Goal: Transaction & Acquisition: Purchase product/service

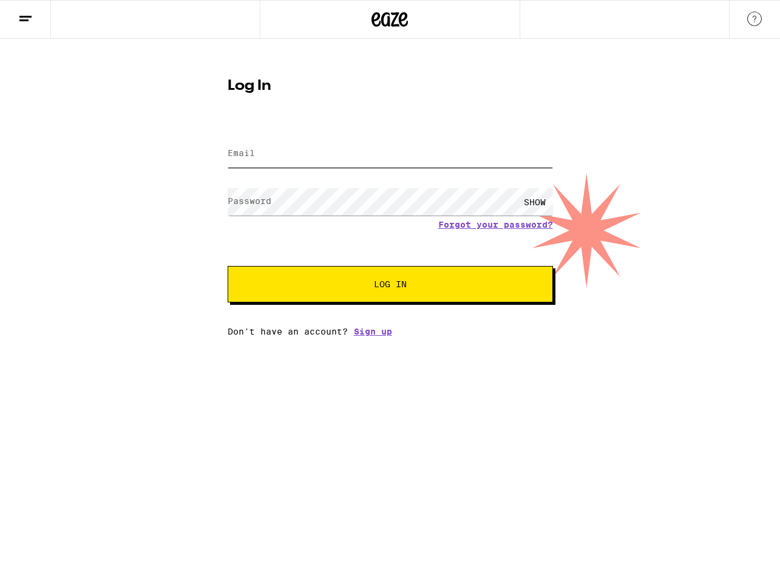
click at [302, 160] on input "Email" at bounding box center [390, 153] width 325 height 27
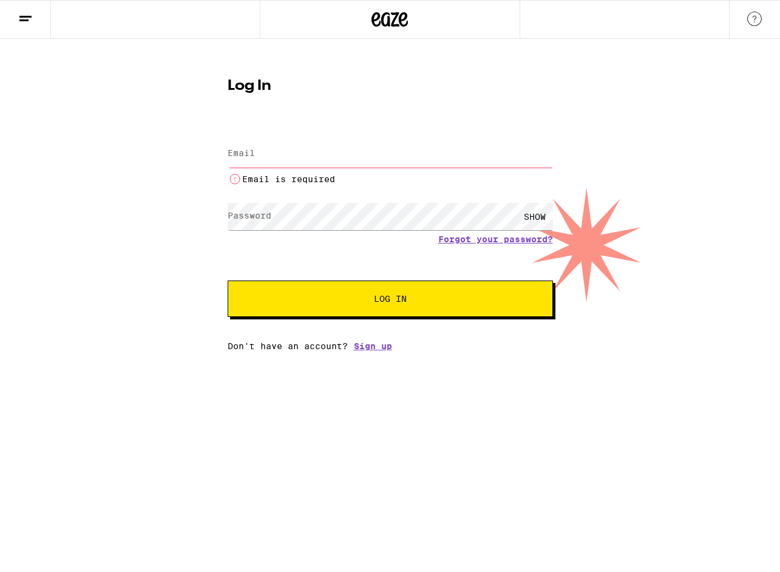
click at [279, 156] on input "Email" at bounding box center [390, 153] width 325 height 27
type input "[EMAIL_ADDRESS][DOMAIN_NAME]"
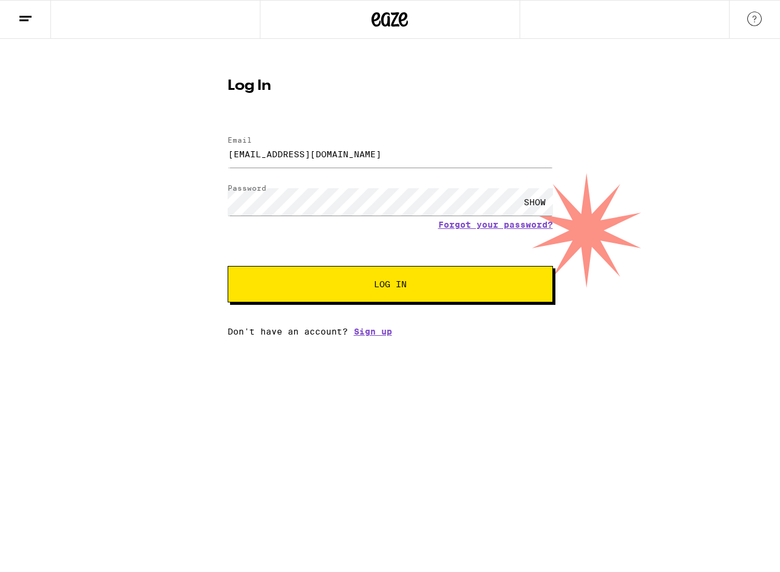
click at [375, 295] on button "Log In" at bounding box center [390, 284] width 325 height 36
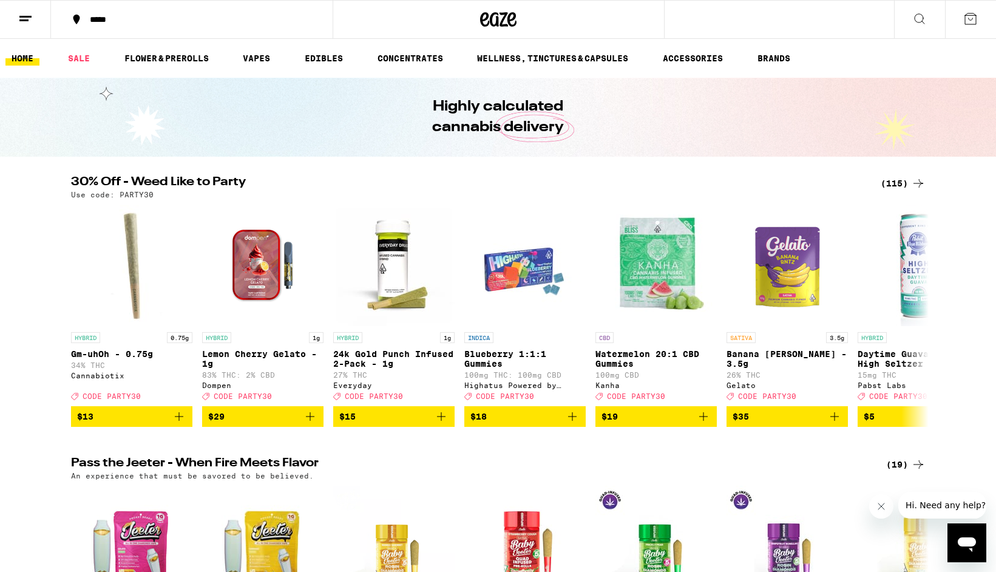
click at [779, 23] on icon at bounding box center [970, 19] width 15 height 15
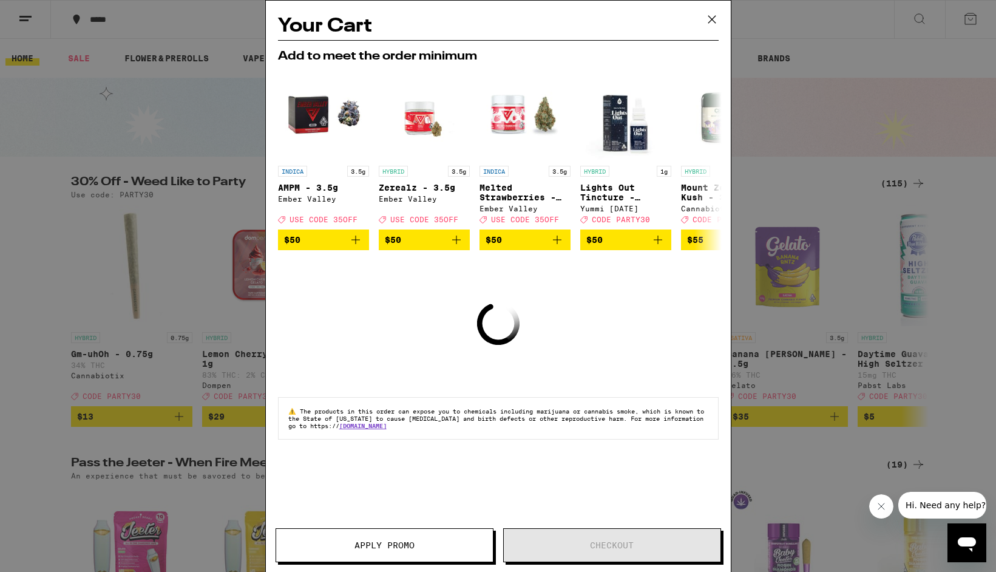
click at [705, 17] on icon at bounding box center [712, 19] width 18 height 18
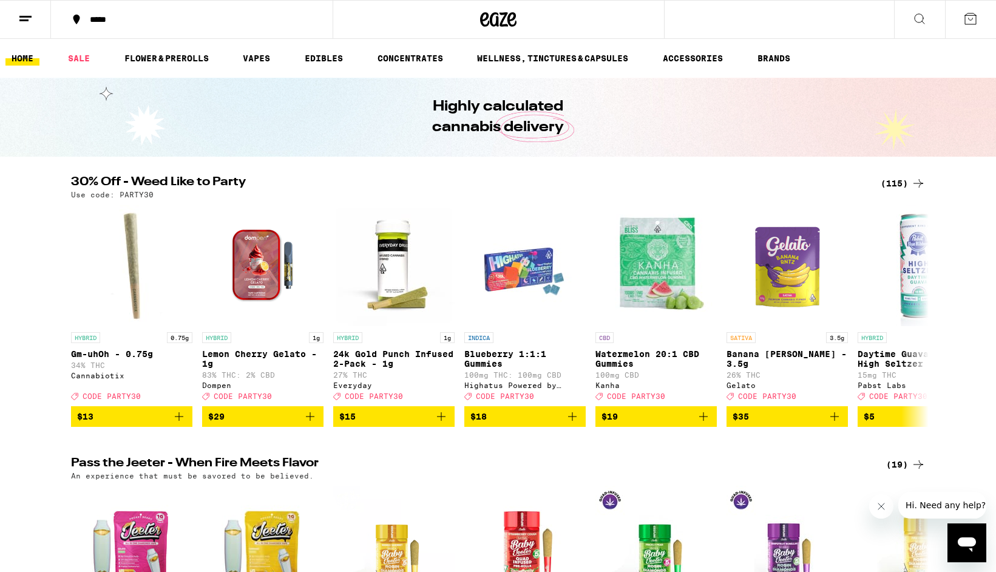
click at [16, 17] on button at bounding box center [25, 20] width 51 height 38
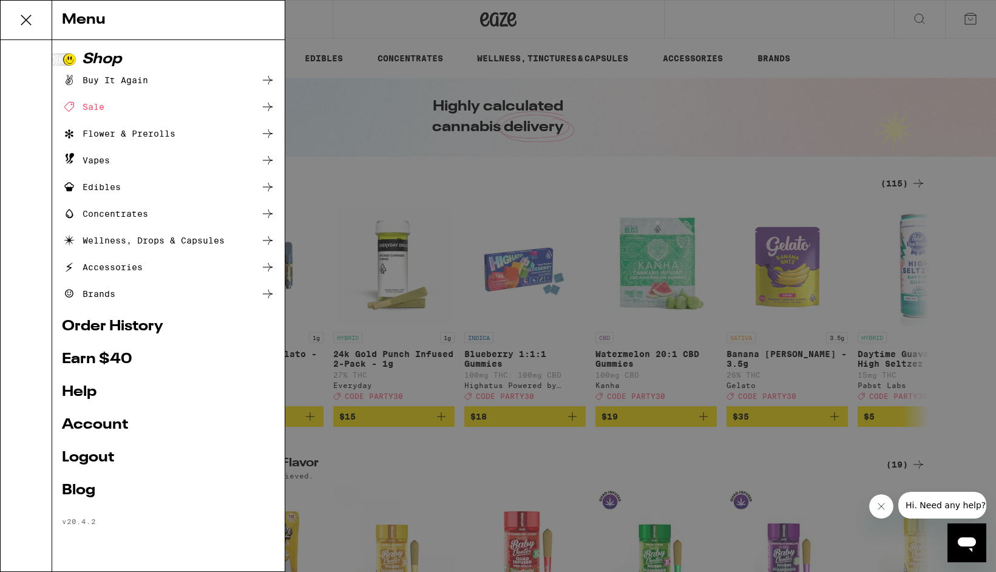
click at [626, 165] on div "Menu Shop Buy It Again Sale Flower & Prerolls Vapes Edibles Concentrates Wellne…" at bounding box center [498, 286] width 996 height 572
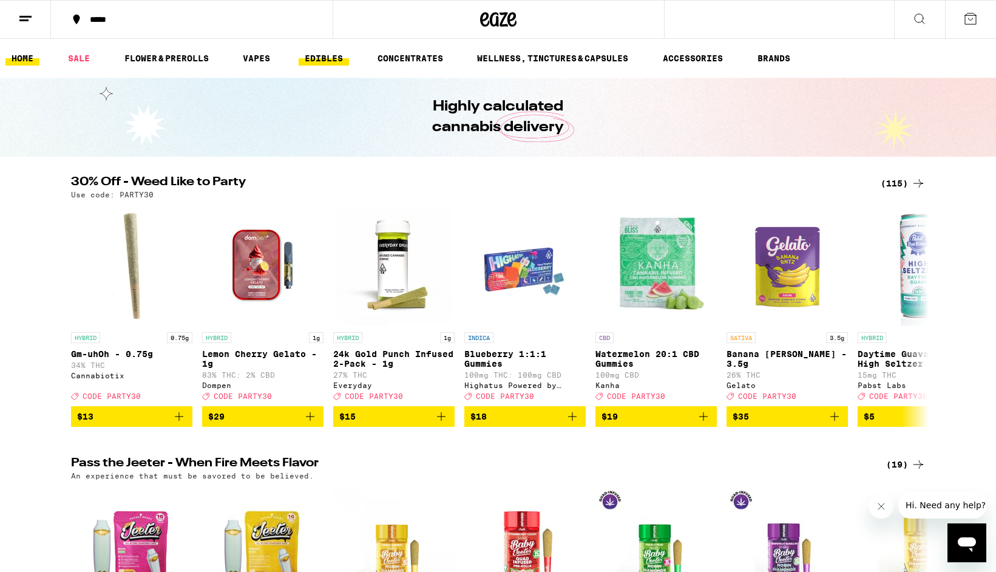
click at [307, 63] on link "EDIBLES" at bounding box center [324, 58] width 50 height 15
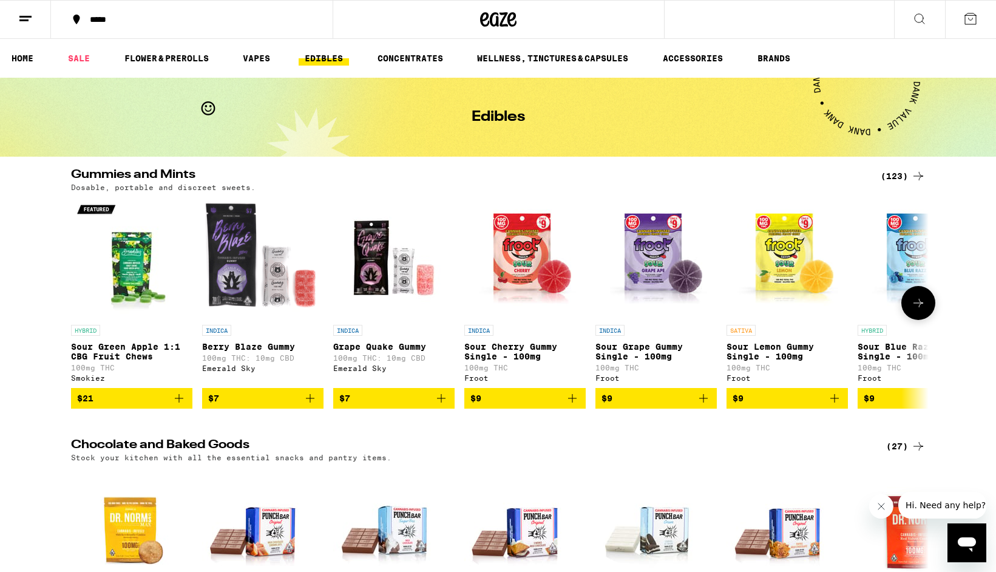
click at [915, 314] on button at bounding box center [918, 303] width 34 height 34
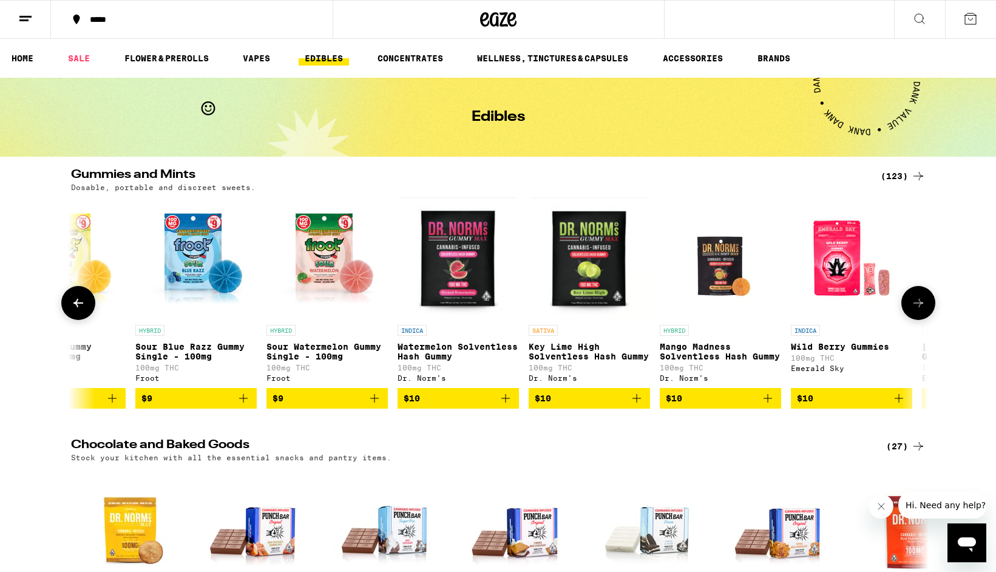
click at [915, 314] on button at bounding box center [918, 303] width 34 height 34
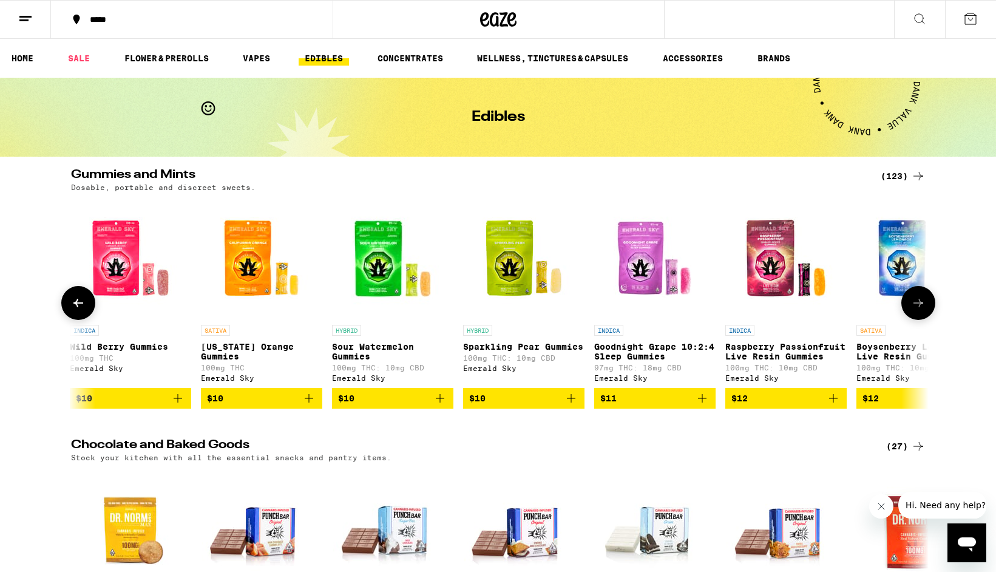
click at [915, 314] on button at bounding box center [918, 303] width 34 height 34
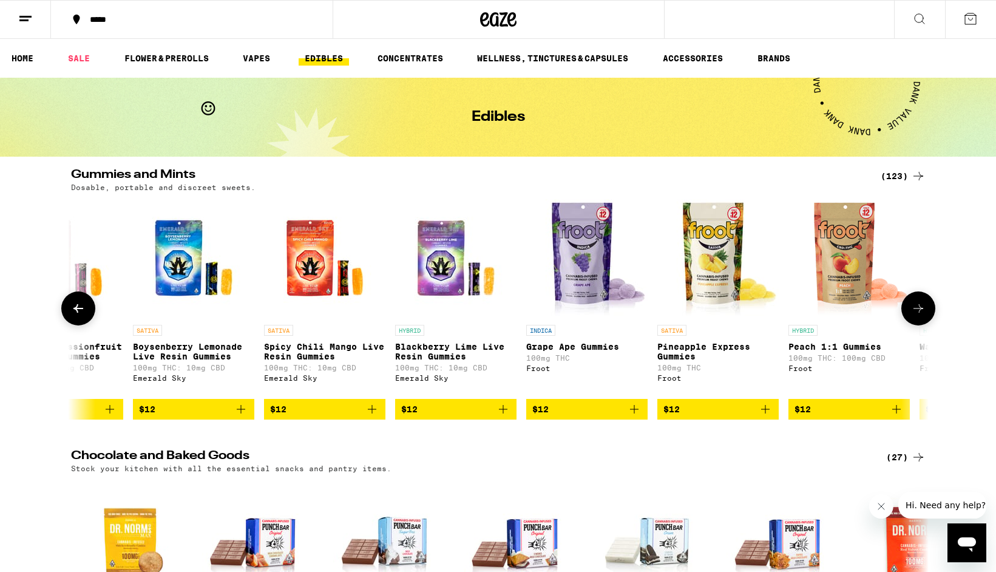
click at [915, 314] on icon at bounding box center [918, 308] width 15 height 15
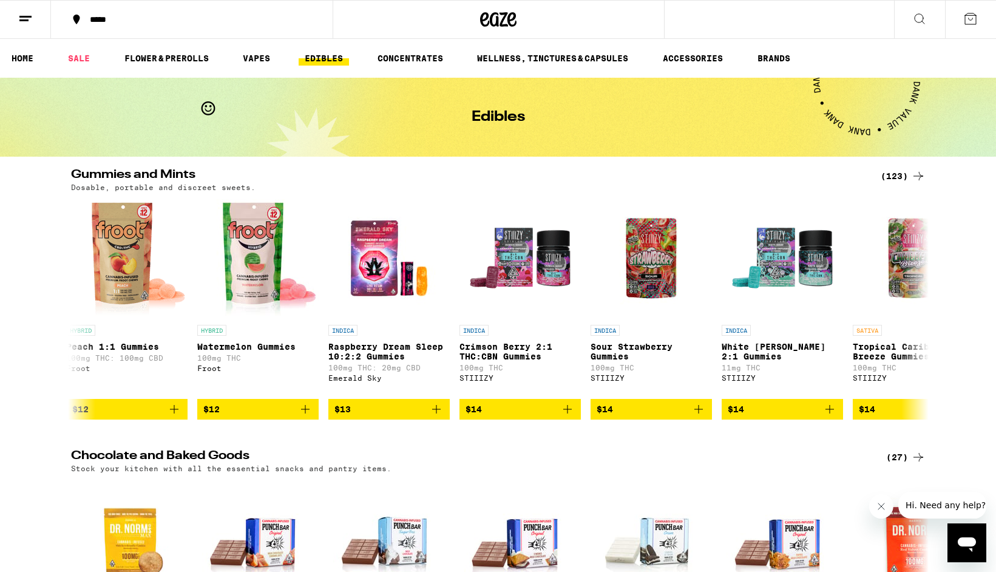
click at [56, 58] on ul "HOME SALE FLOWER & PREROLLS VAPES EDIBLES CONCENTRATES WELLNESS, TINCTURES & CA…" at bounding box center [498, 58] width 996 height 39
click at [97, 58] on li "SALE" at bounding box center [84, 58] width 45 height 15
click at [84, 58] on link "SALE" at bounding box center [79, 58] width 34 height 15
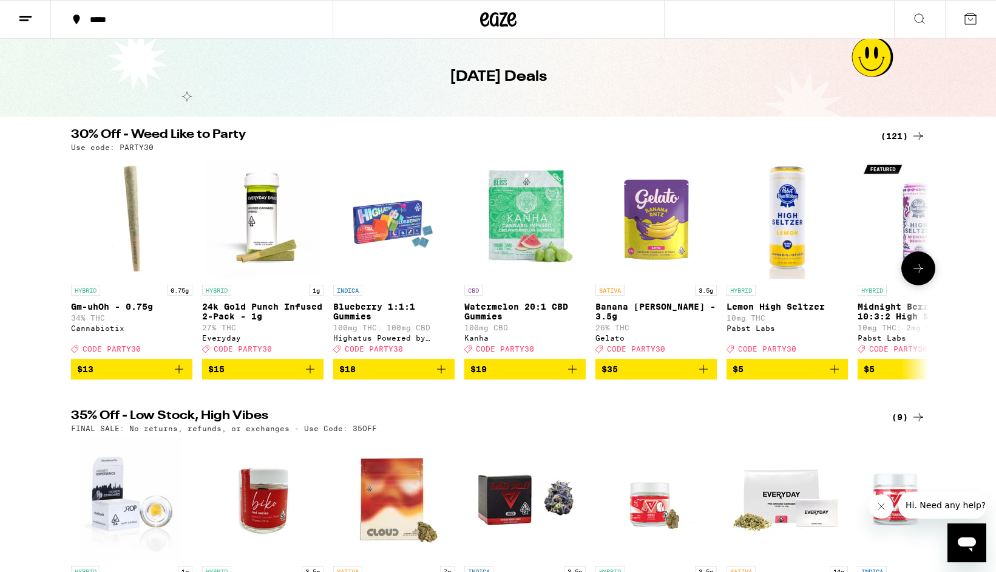
scroll to position [24, 0]
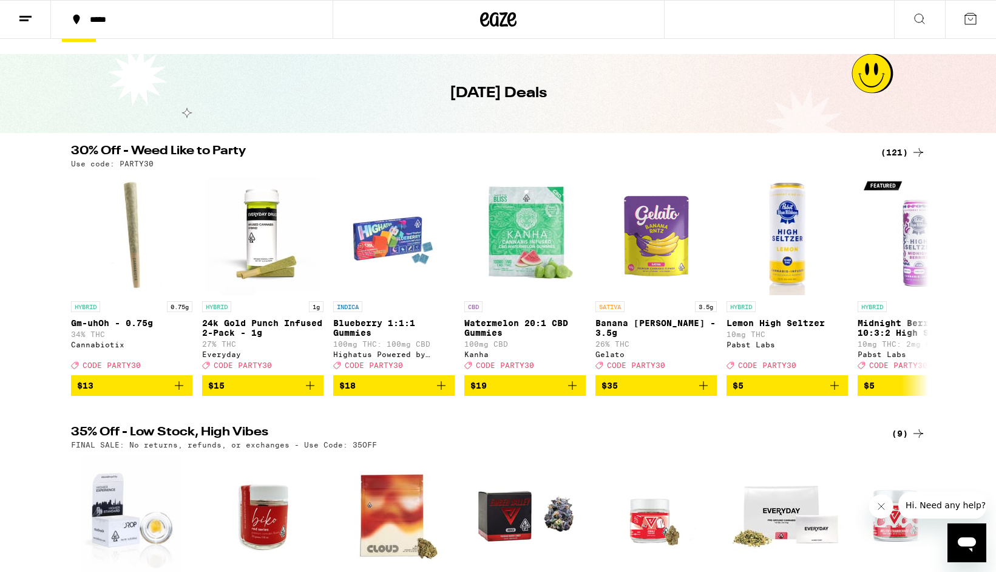
click at [900, 154] on div "(121)" at bounding box center [903, 152] width 45 height 15
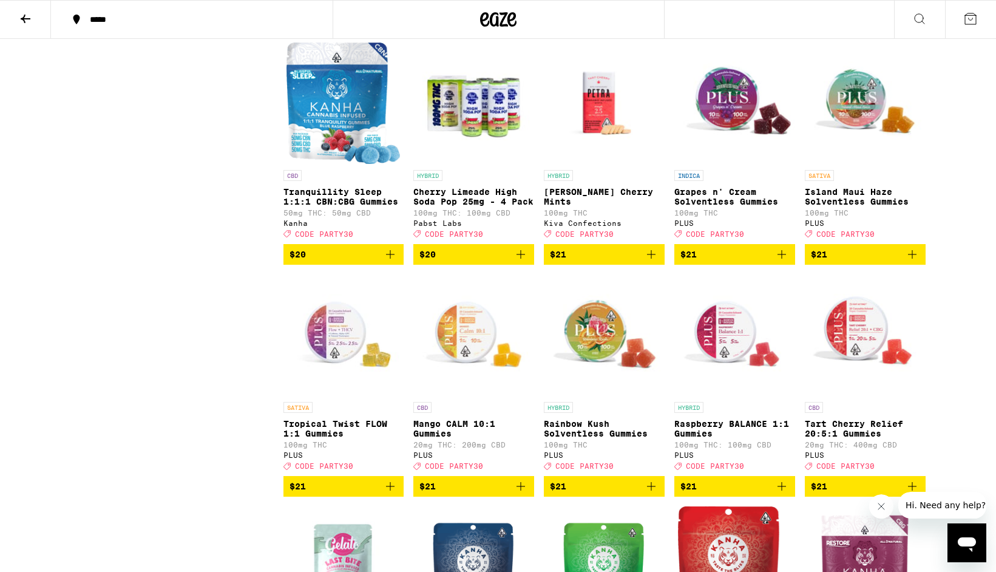
scroll to position [2495, 0]
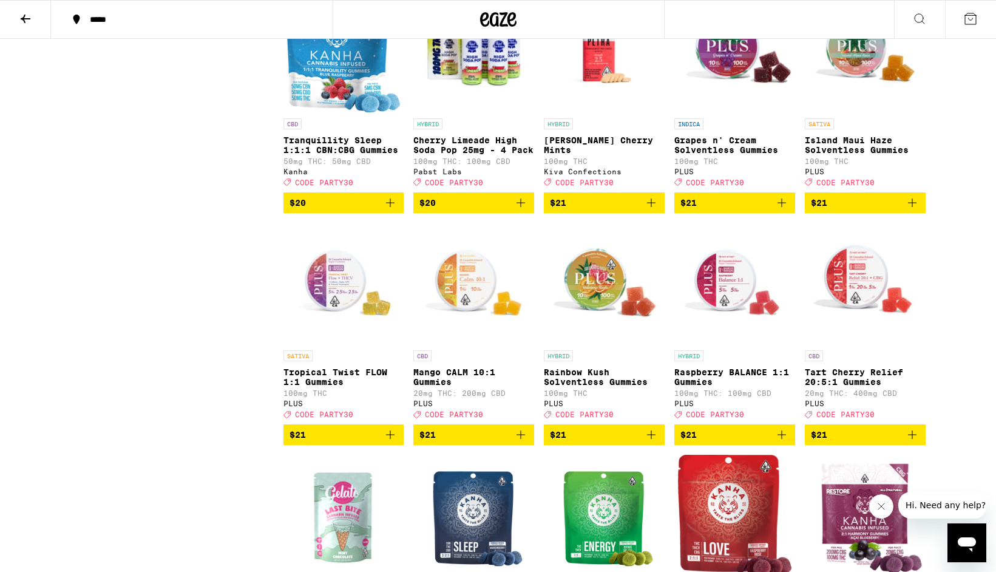
click at [517, 442] on icon "Add to bag" at bounding box center [520, 434] width 15 height 15
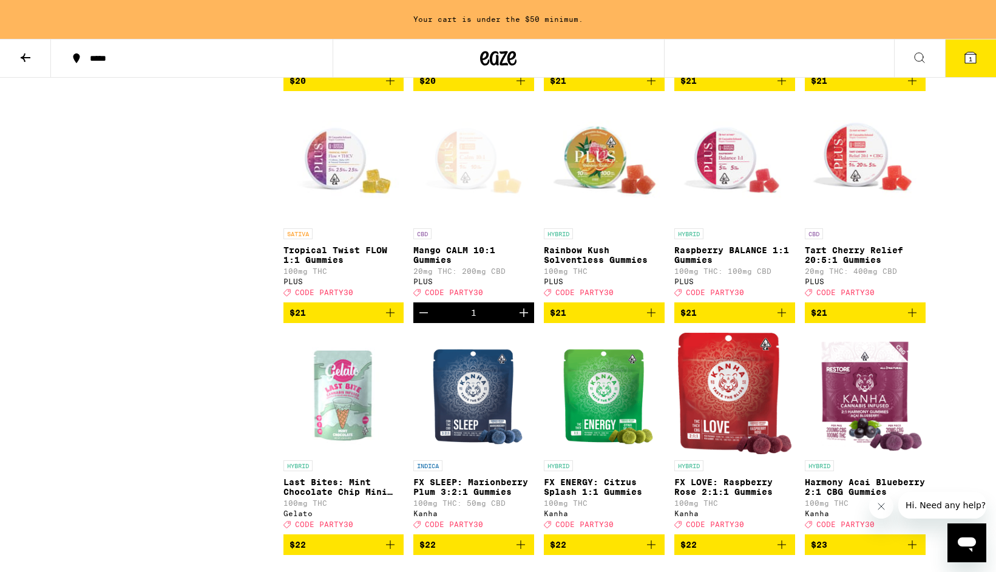
scroll to position [2686, 0]
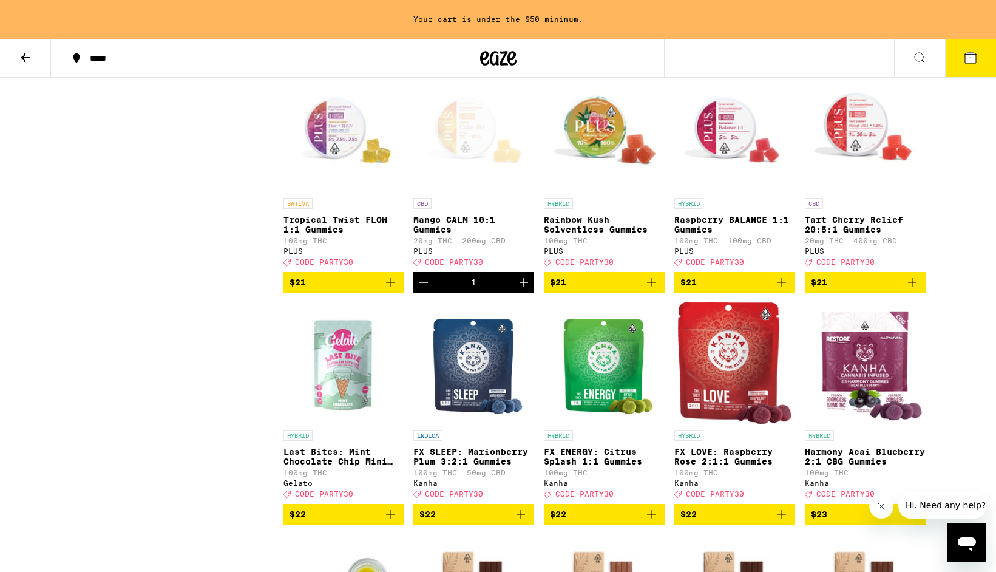
click at [919, 293] on button "$21" at bounding box center [865, 282] width 121 height 21
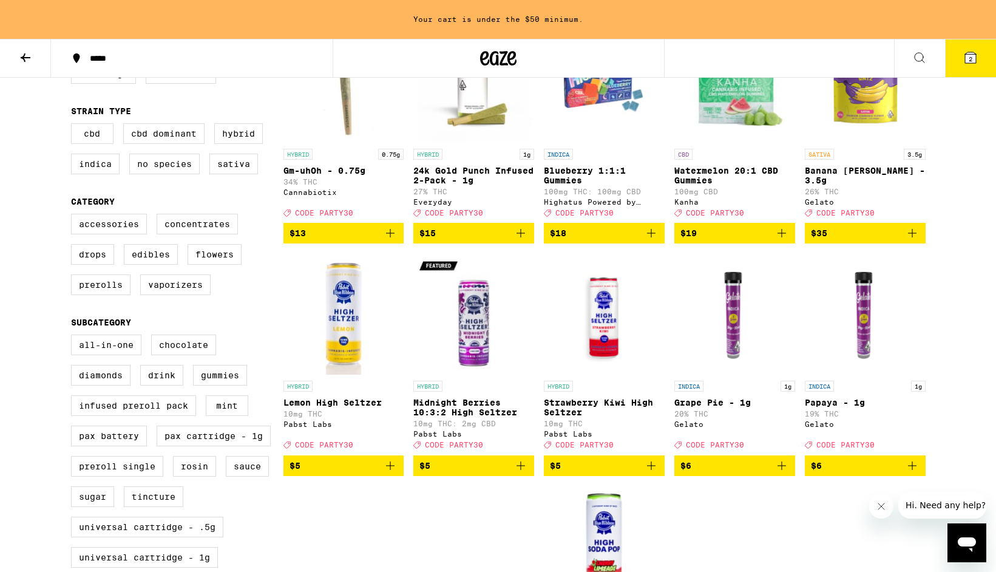
scroll to position [195, 0]
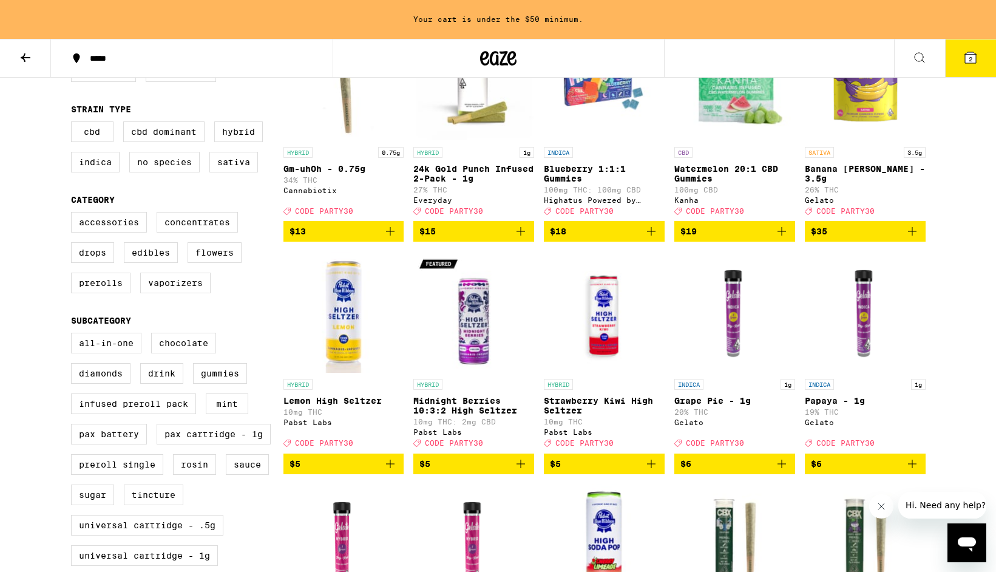
click at [521, 468] on icon "Add to bag" at bounding box center [521, 463] width 8 height 8
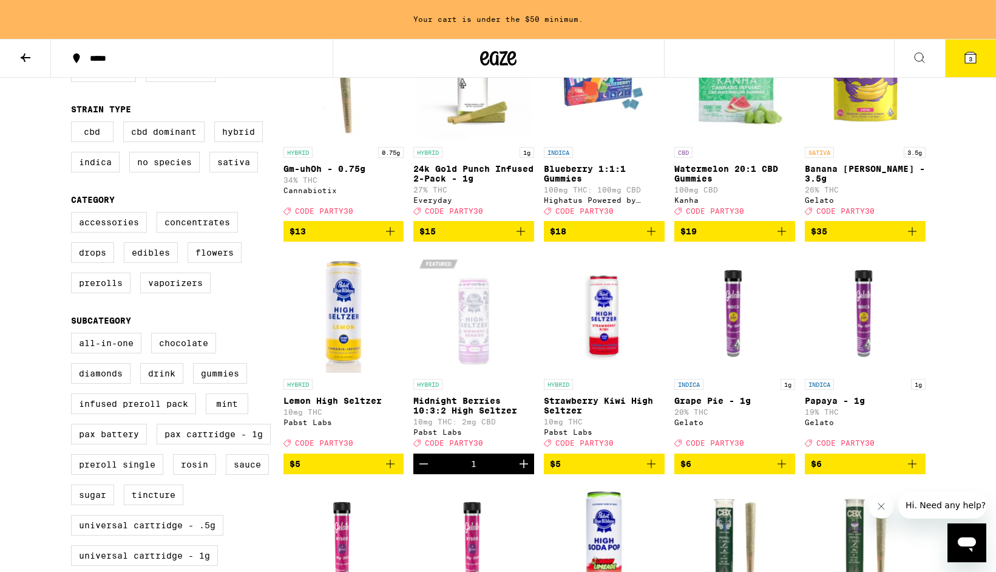
click at [958, 64] on button "3" at bounding box center [970, 58] width 51 height 38
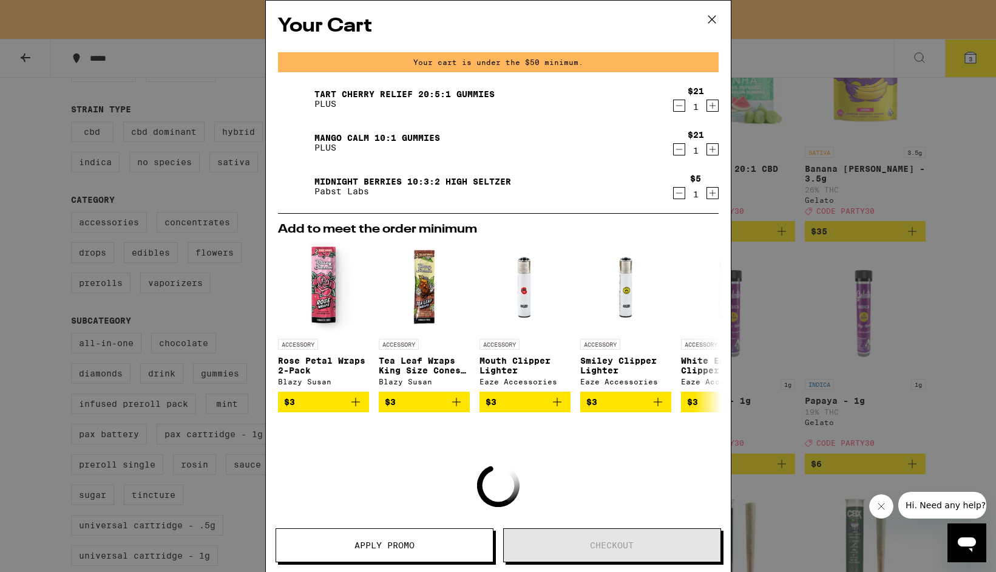
click at [392, 535] on button "Apply Promo" at bounding box center [385, 545] width 218 height 34
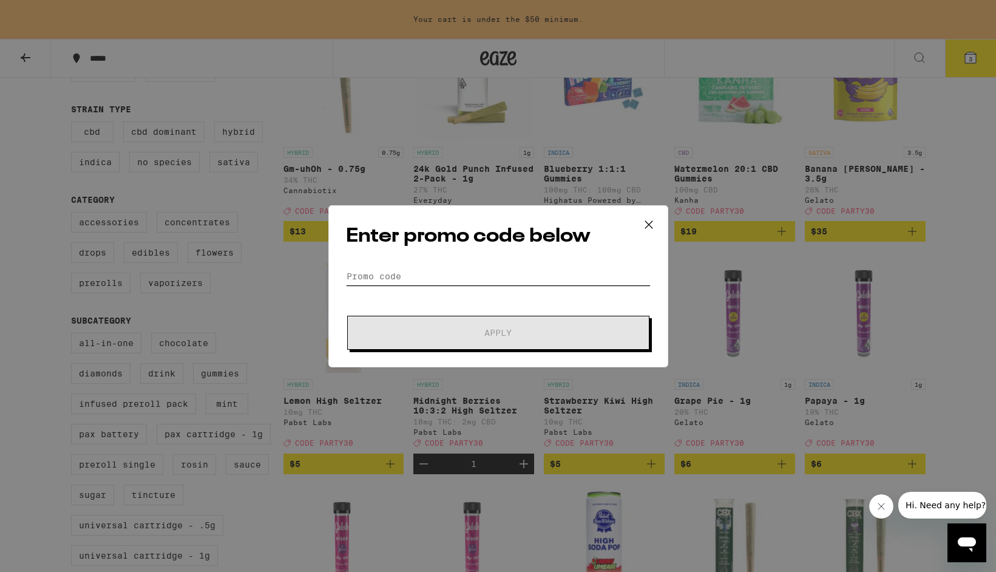
click at [469, 272] on input "Promo Code" at bounding box center [498, 276] width 305 height 18
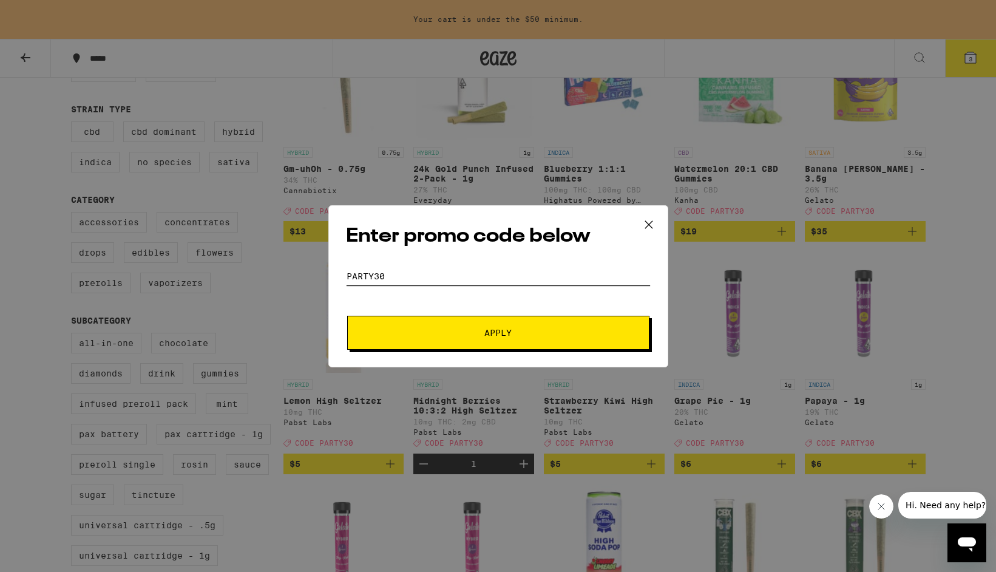
type input "PARTY30"
click at [484, 326] on button "Apply" at bounding box center [498, 333] width 302 height 34
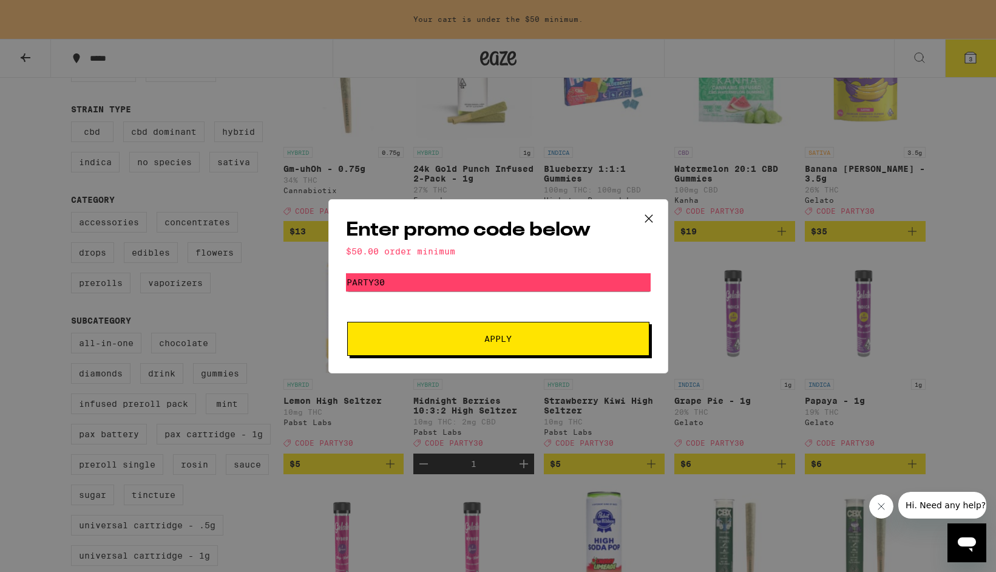
click at [649, 216] on icon at bounding box center [648, 217] width 7 height 7
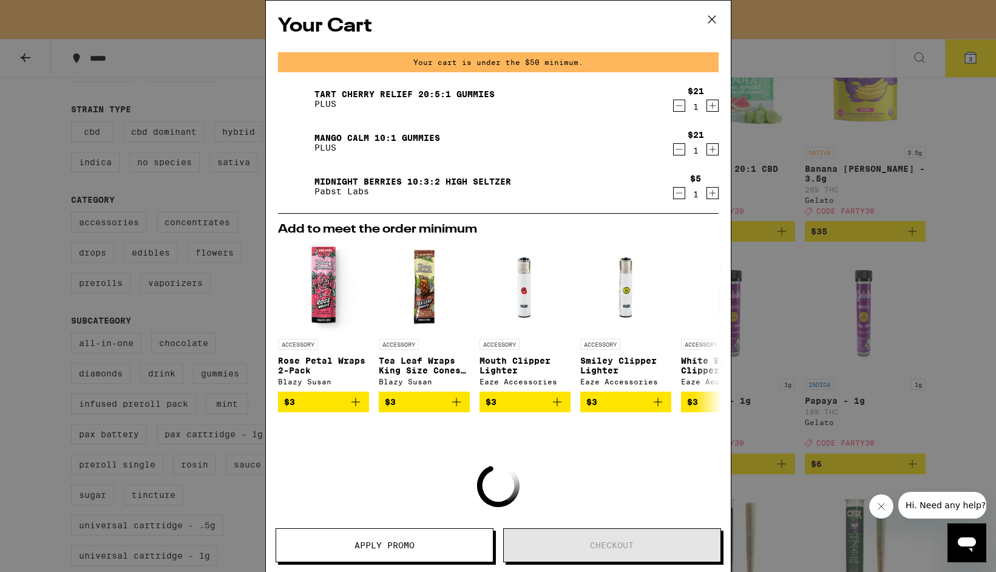
click at [715, 22] on icon at bounding box center [712, 19] width 18 height 18
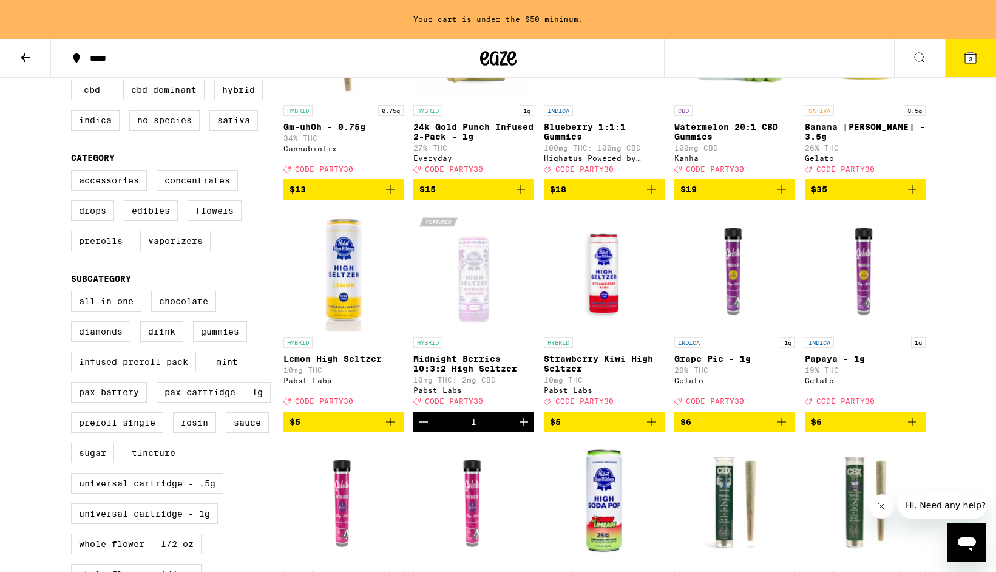
scroll to position [212, 0]
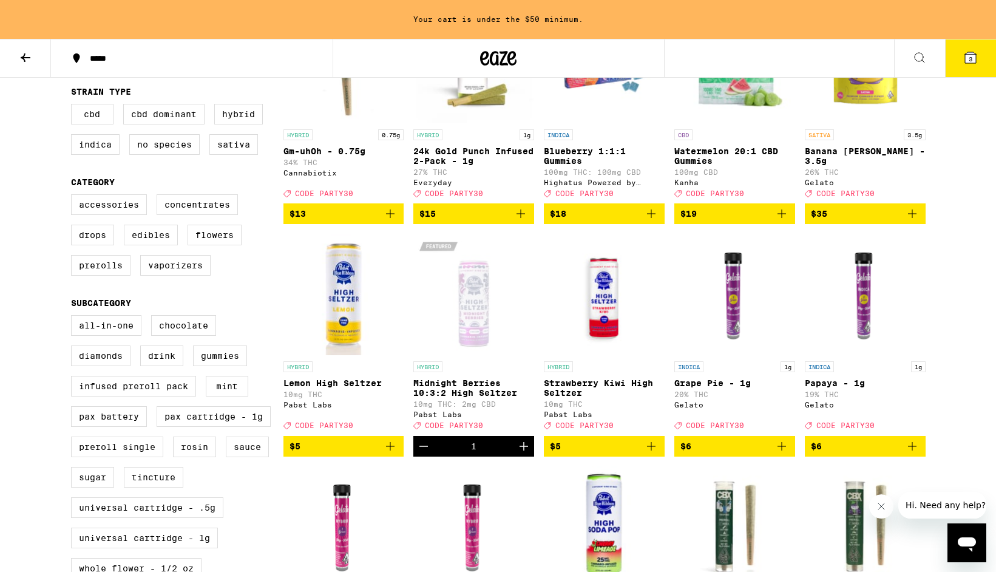
click at [654, 453] on icon "Add to bag" at bounding box center [651, 446] width 15 height 15
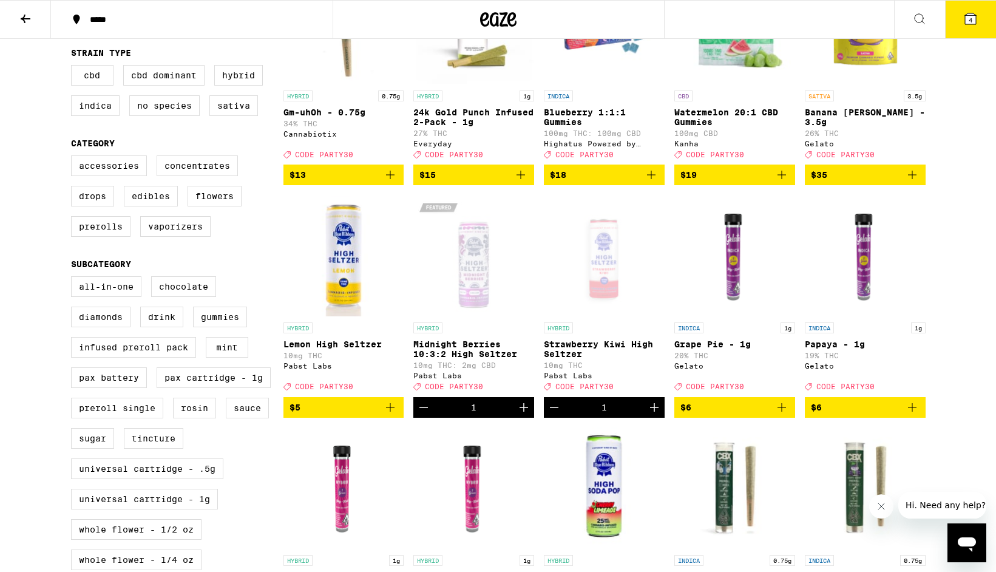
scroll to position [174, 0]
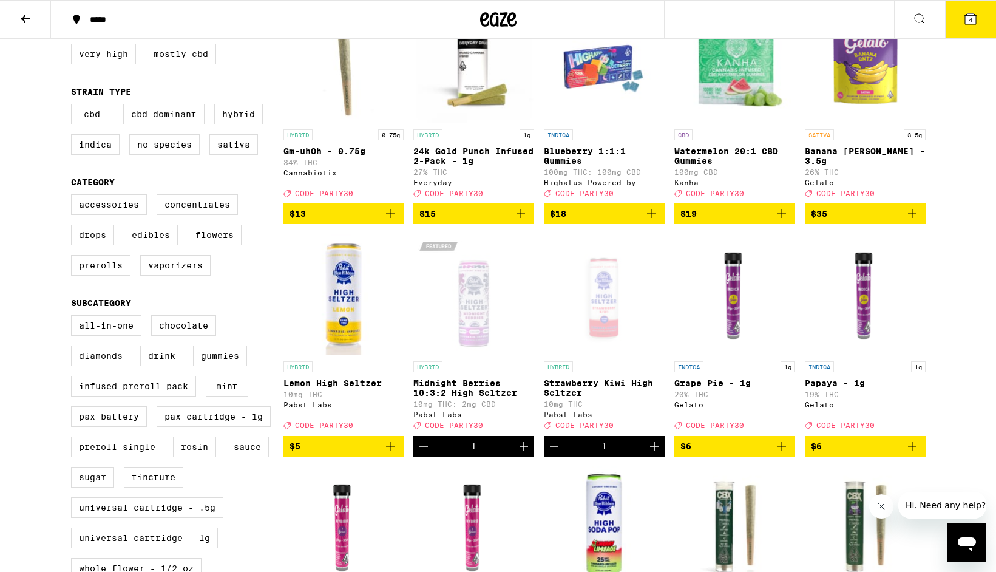
click at [968, 21] on icon at bounding box center [970, 18] width 11 height 11
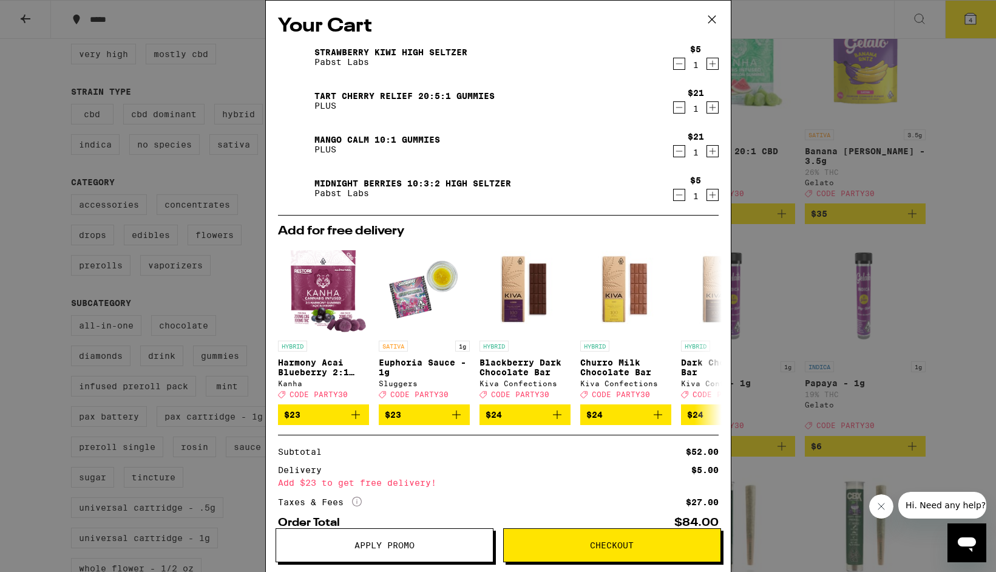
click at [362, 547] on span "Apply Promo" at bounding box center [384, 545] width 60 height 8
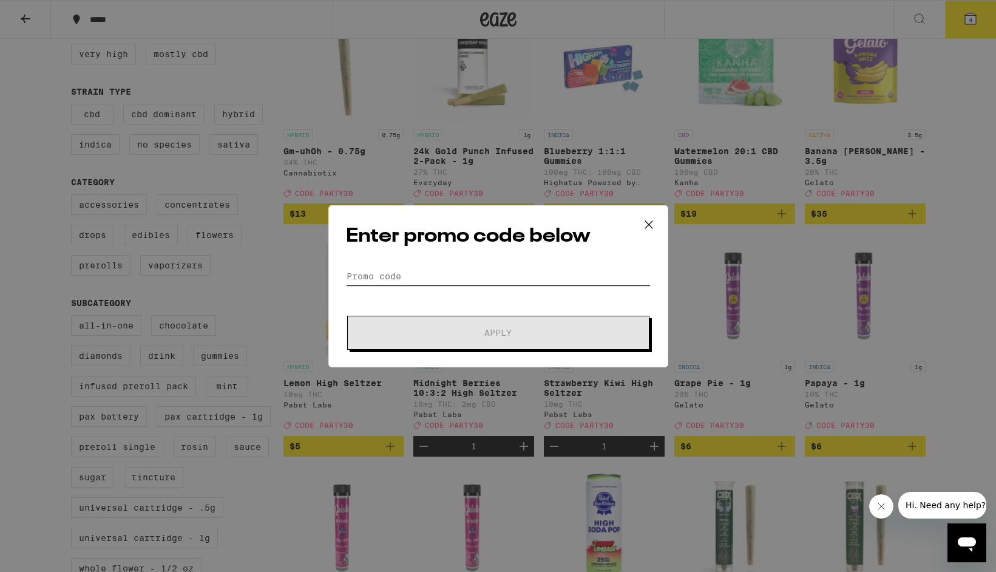
click at [408, 269] on input "Promo Code" at bounding box center [498, 276] width 305 height 18
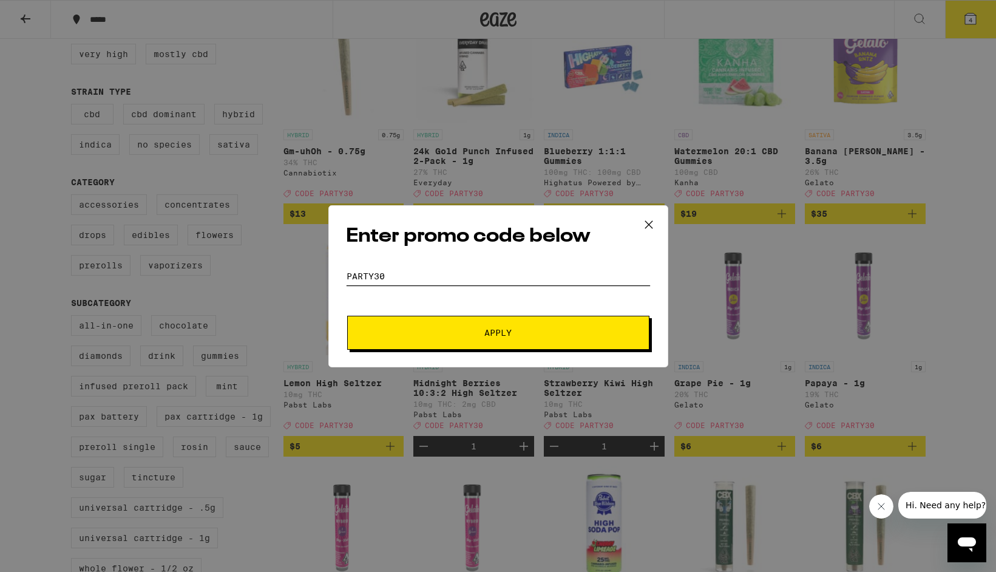
type input "Party30"
click at [347, 316] on button "Apply" at bounding box center [498, 333] width 302 height 34
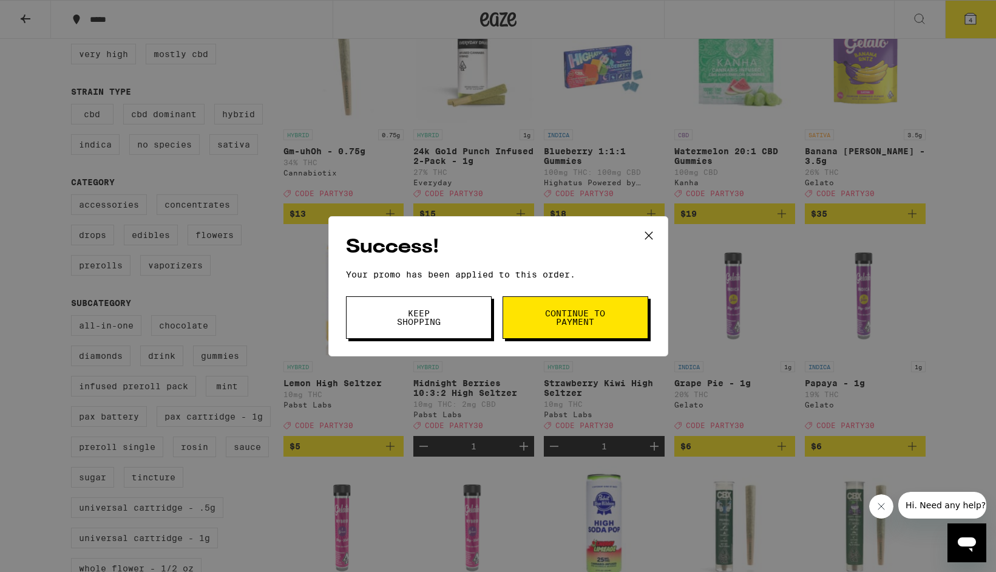
click at [558, 317] on span "Continue to payment" at bounding box center [575, 317] width 62 height 17
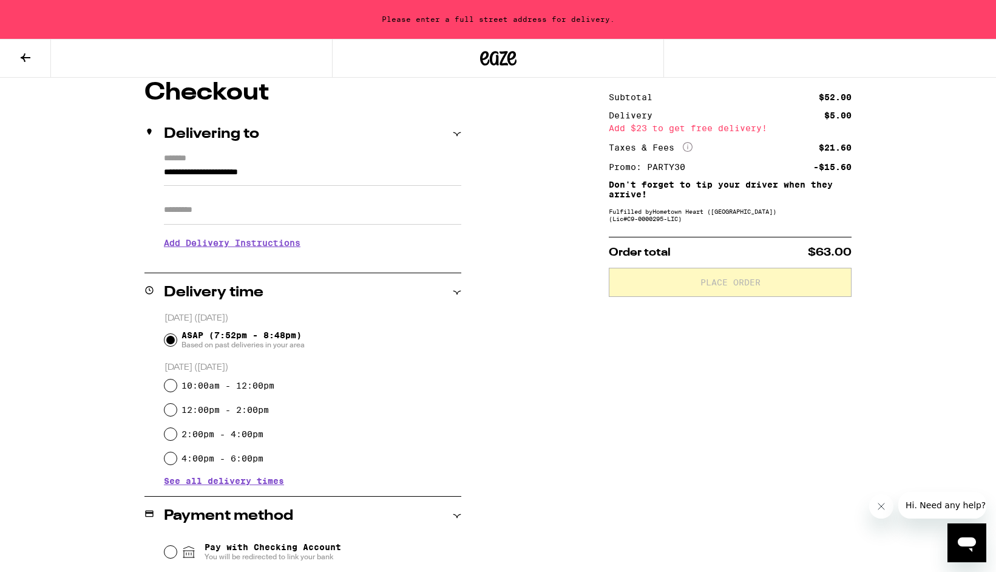
scroll to position [106, 0]
click at [236, 170] on input "**********" at bounding box center [312, 174] width 297 height 21
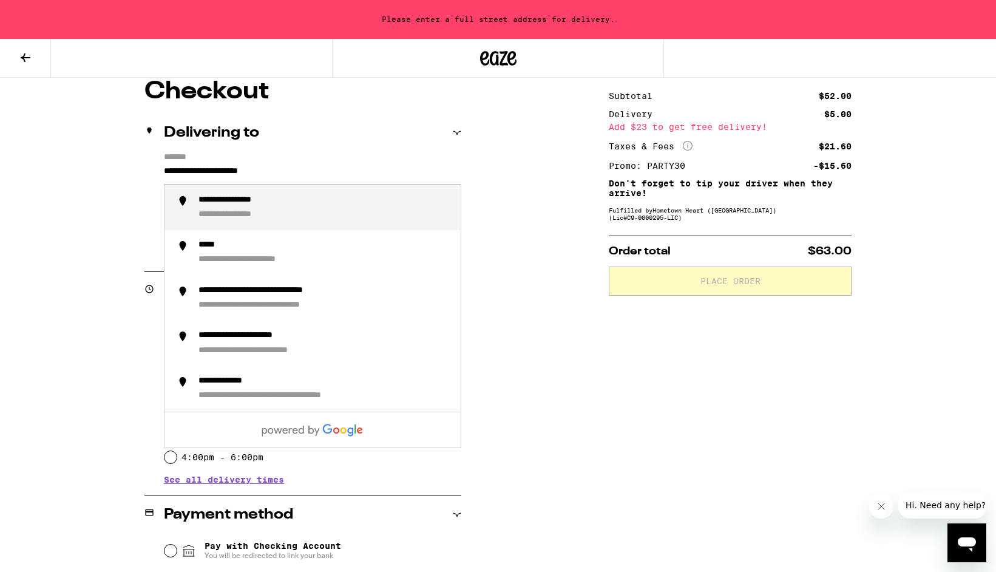
click at [269, 165] on input "**********" at bounding box center [312, 174] width 297 height 21
click at [256, 205] on div "**********" at bounding box center [324, 208] width 252 height 26
type input "**********"
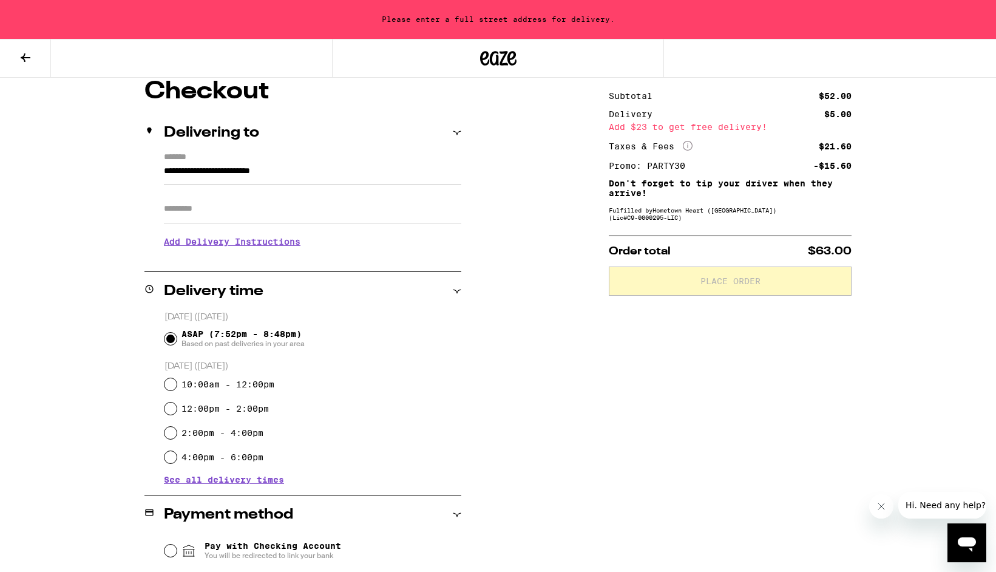
scroll to position [67, 0]
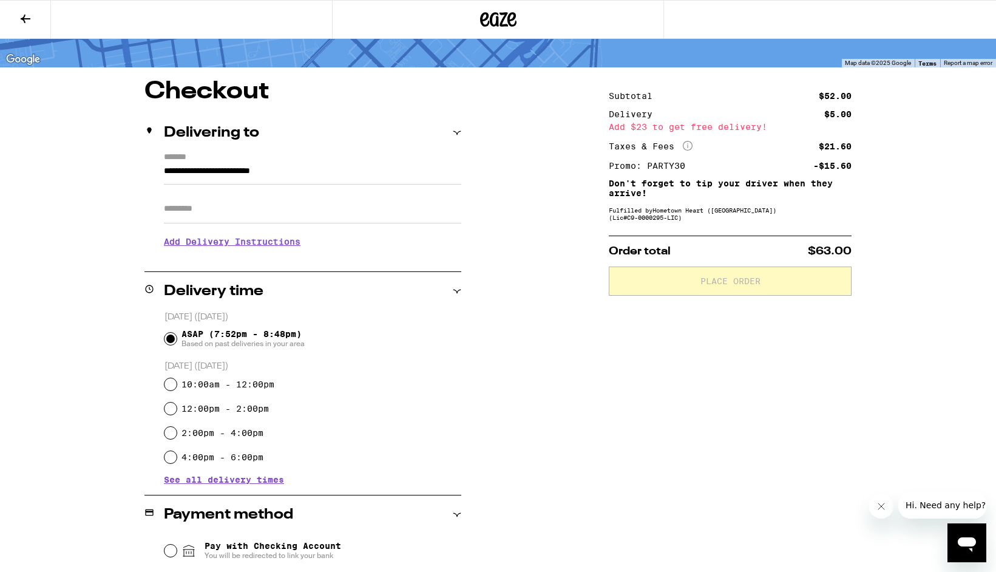
click at [252, 206] on input "Apt/Suite" at bounding box center [312, 208] width 297 height 29
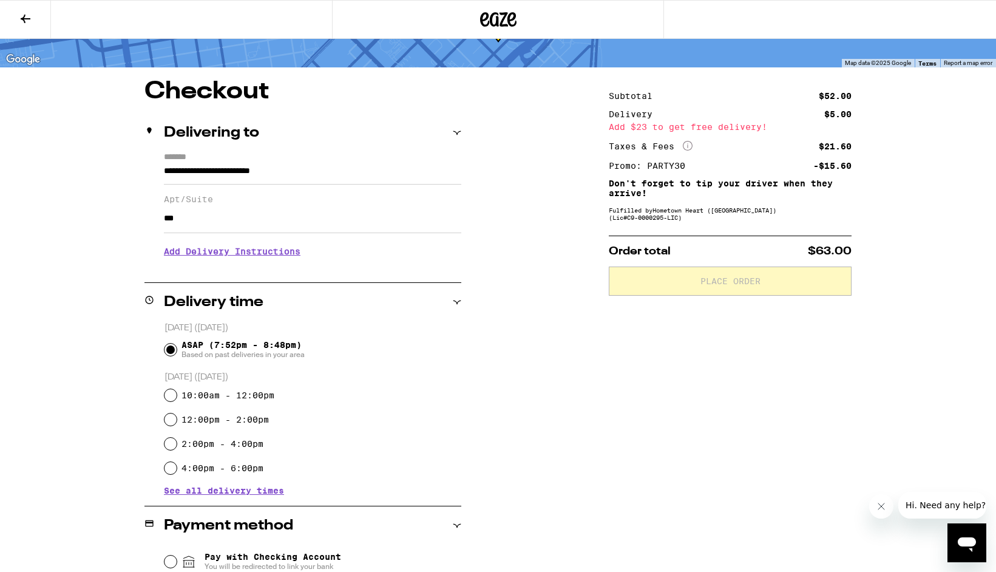
type input "***"
click at [94, 274] on div "**********" at bounding box center [498, 471] width 874 height 783
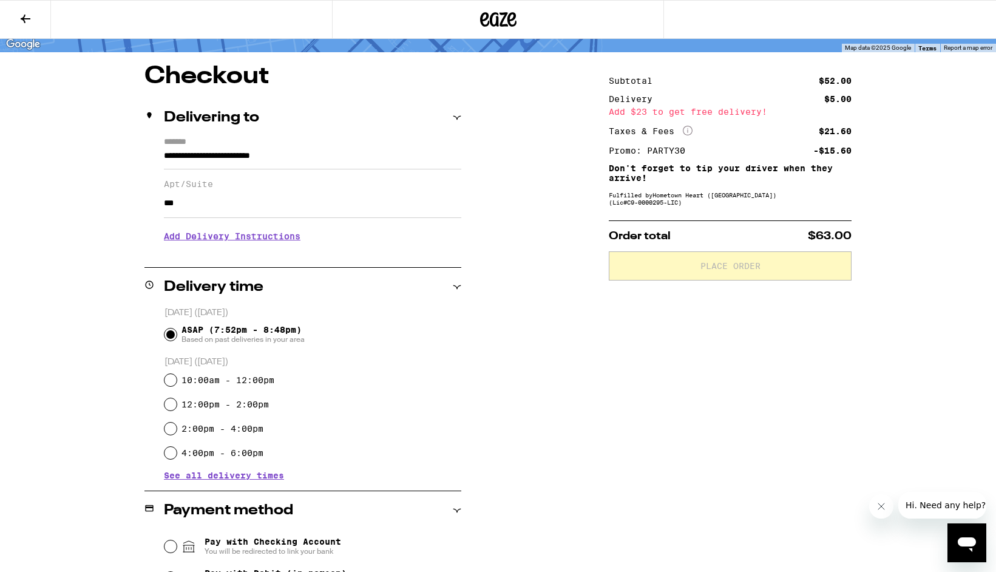
click at [248, 239] on h3 "Add Delivery Instructions" at bounding box center [312, 236] width 297 height 28
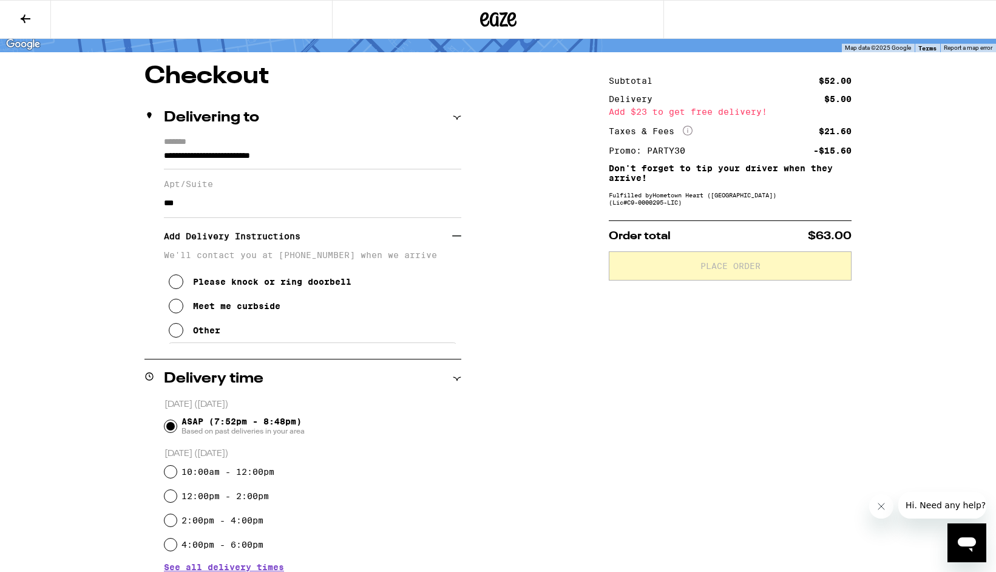
click at [133, 278] on div "**********" at bounding box center [498, 501] width 874 height 875
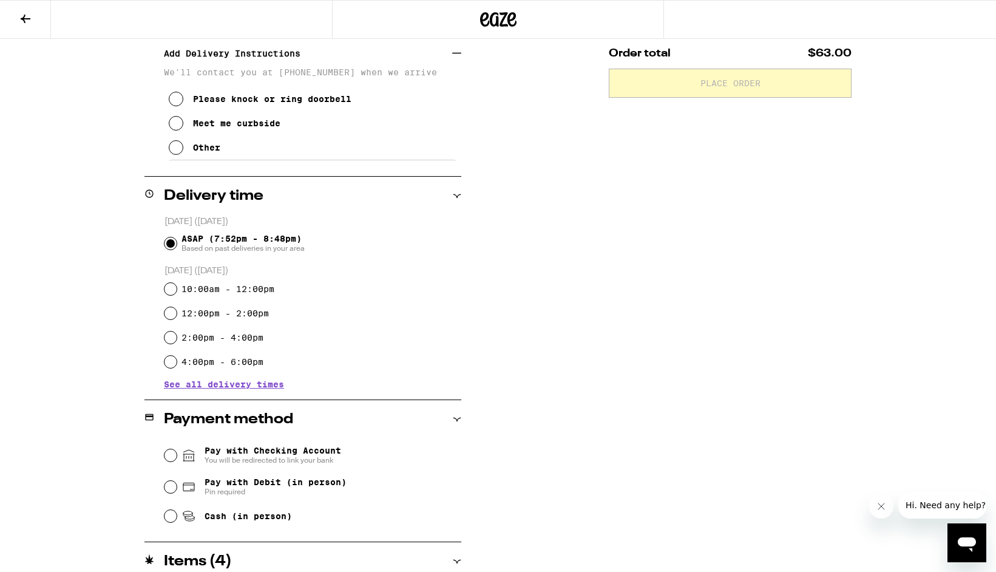
scroll to position [277, 0]
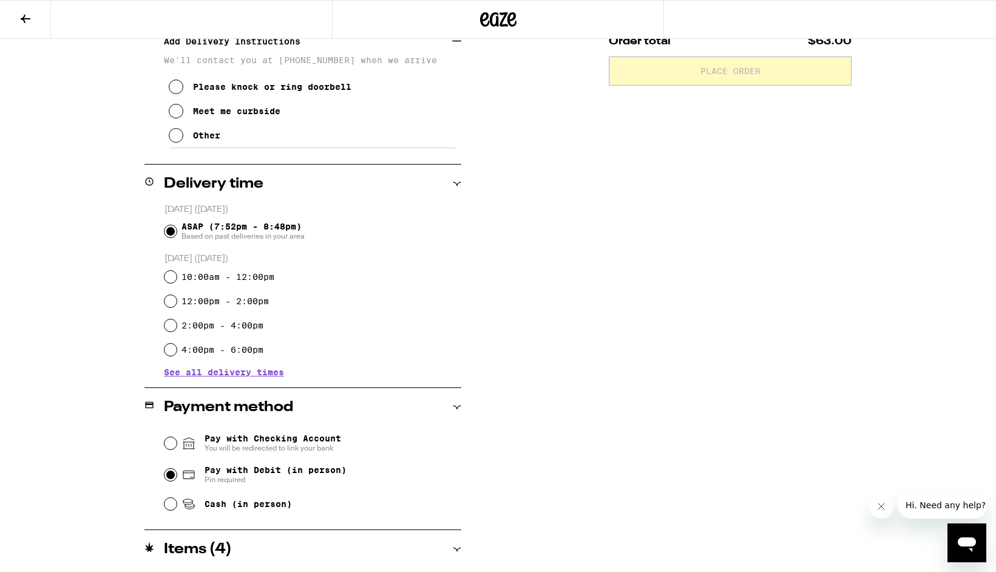
click at [167, 475] on input "Pay with Debit (in person) Pin required" at bounding box center [170, 475] width 12 height 12
radio input "true"
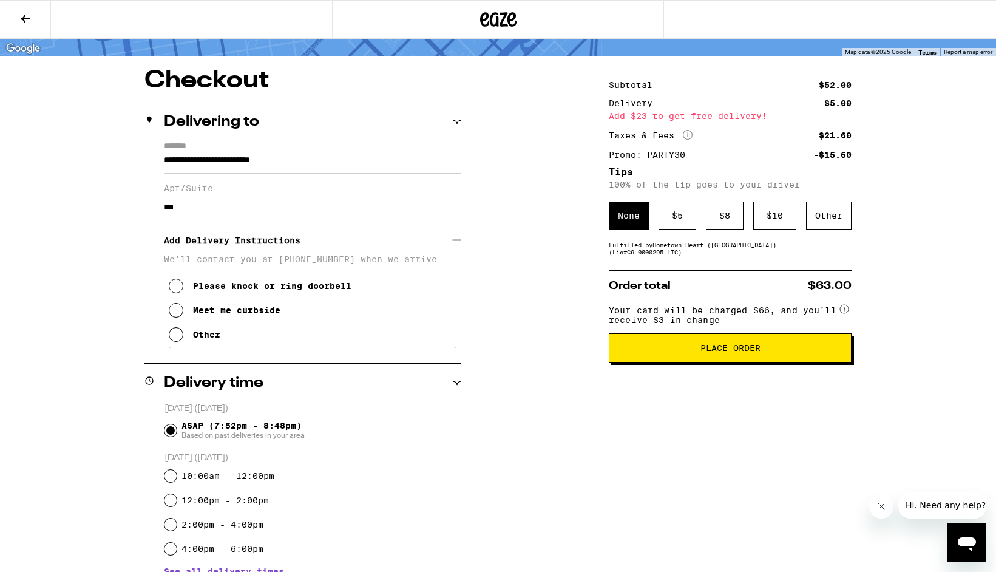
scroll to position [75, 0]
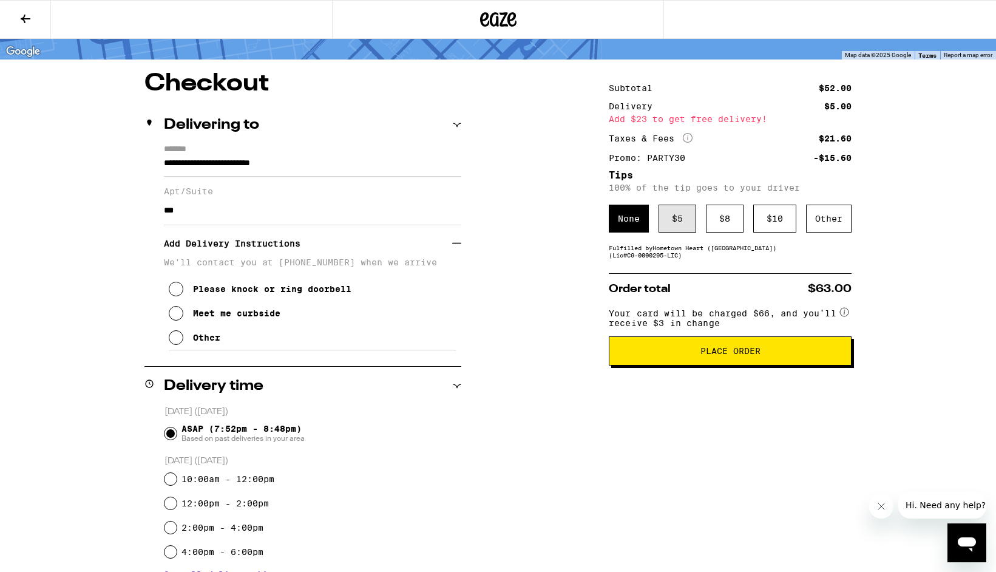
click at [674, 216] on div "$ 5" at bounding box center [678, 219] width 38 height 28
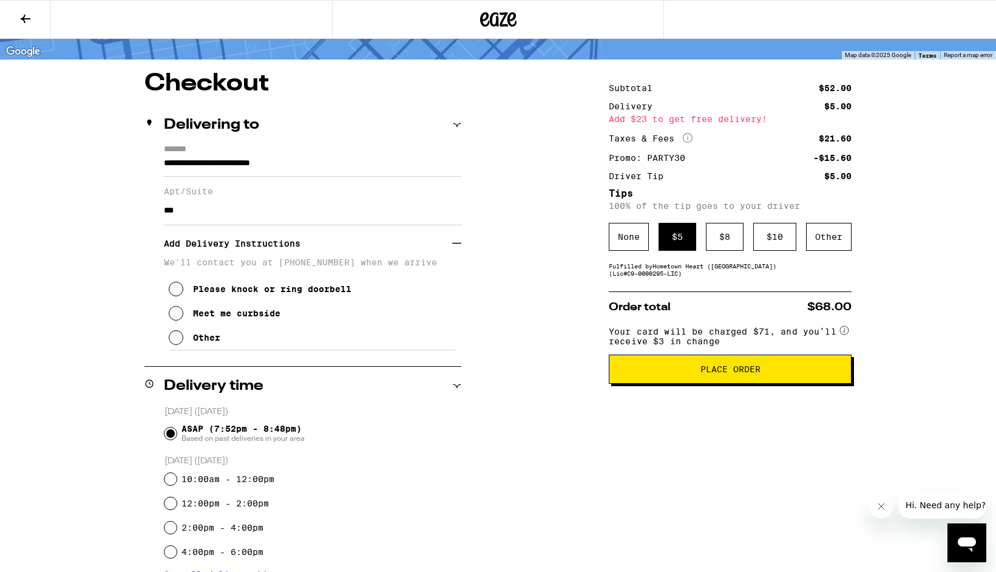
click at [691, 371] on button "Place Order" at bounding box center [730, 368] width 243 height 29
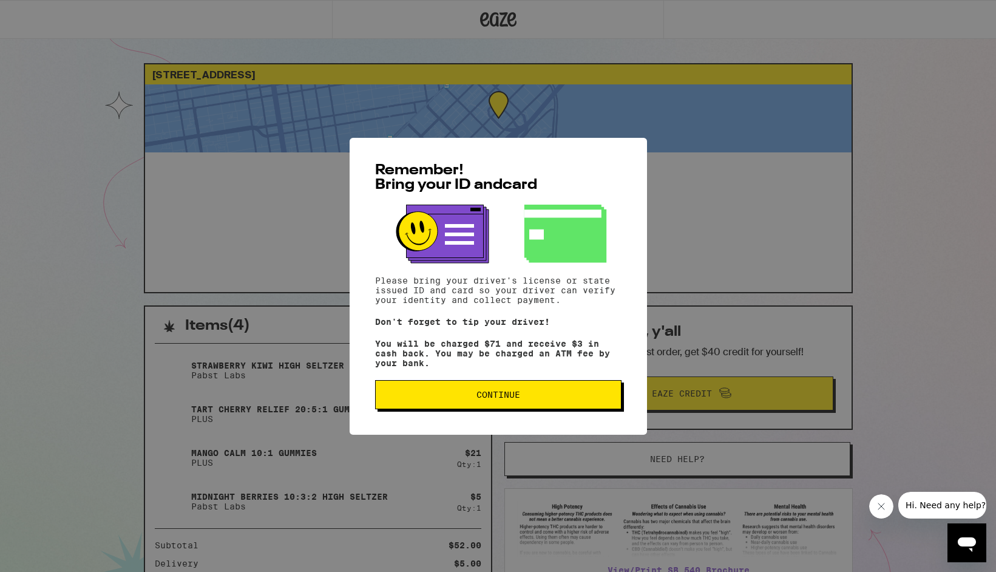
scroll to position [15, 0]
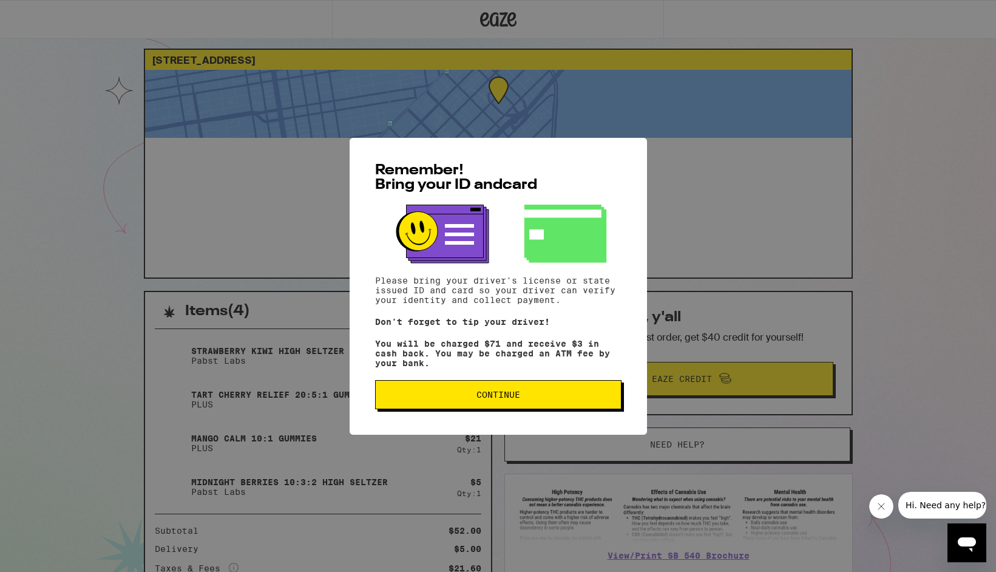
click at [504, 407] on button "Continue" at bounding box center [498, 394] width 246 height 29
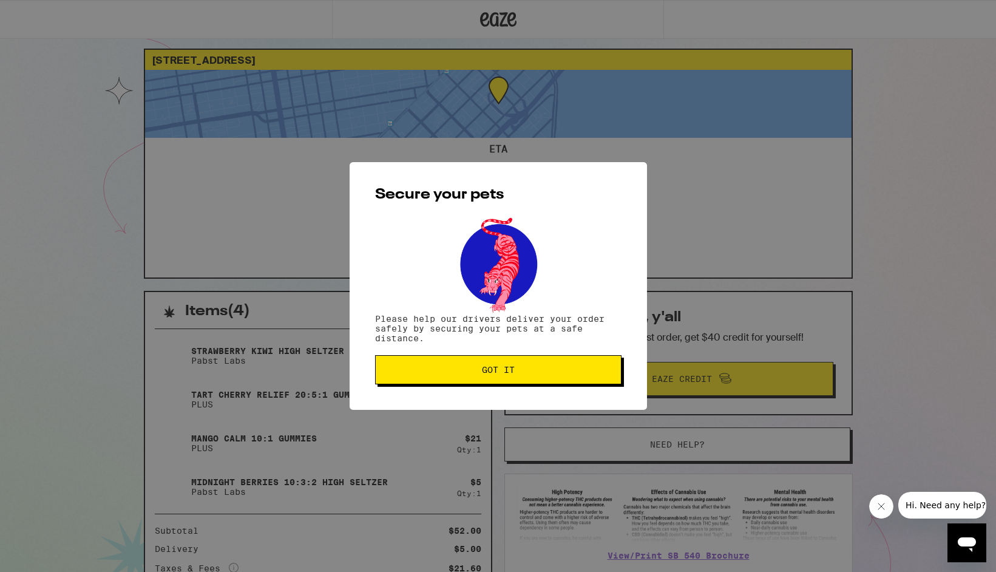
click at [456, 379] on button "Got it" at bounding box center [498, 369] width 246 height 29
